Goal: Information Seeking & Learning: Learn about a topic

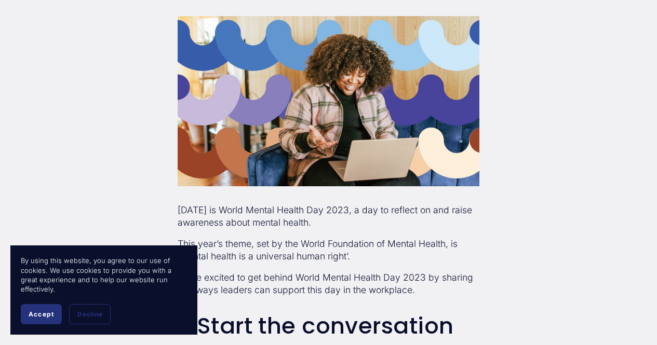
scroll to position [467, 0]
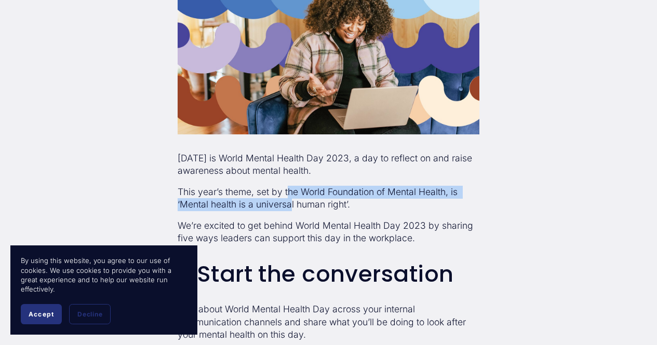
drag, startPoint x: 288, startPoint y: 182, endPoint x: 293, endPoint y: 207, distance: 24.9
click at [293, 207] on p "This year’s theme, set by the World Foundation of Mental Health, is ‘Mental hea…" at bounding box center [329, 198] width 302 height 25
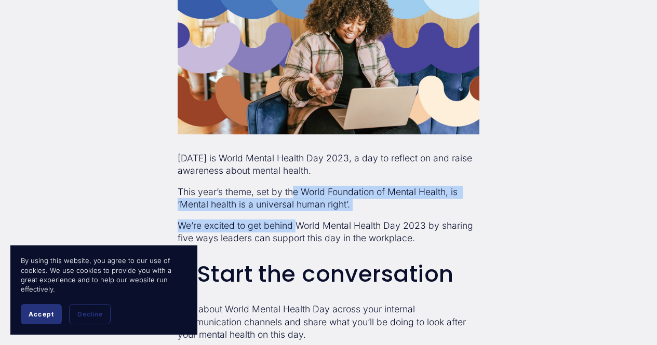
drag, startPoint x: 295, startPoint y: 206, endPoint x: 296, endPoint y: 215, distance: 10.0
drag, startPoint x: 295, startPoint y: 185, endPoint x: 295, endPoint y: 225, distance: 40.0
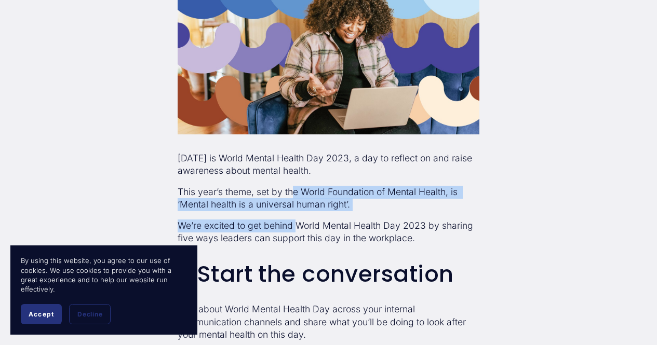
click at [295, 225] on p "We’re excited to get behind World Mental Health Day 2023 by sharing five ways l…" at bounding box center [329, 232] width 302 height 25
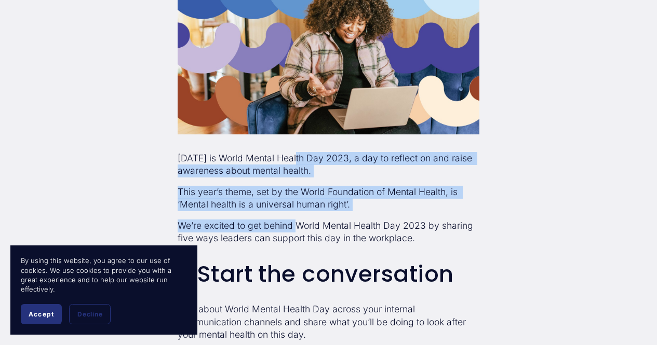
drag, startPoint x: 293, startPoint y: 164, endPoint x: 297, endPoint y: 224, distance: 60.9
click at [297, 224] on p "We’re excited to get behind World Mental Health Day 2023 by sharing five ways l…" at bounding box center [329, 232] width 302 height 25
